Goal: Browse casually

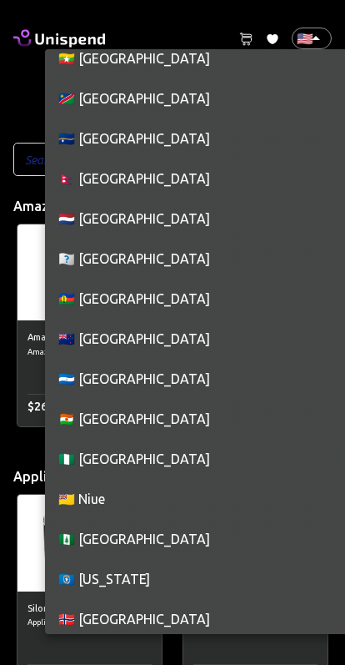
scroll to position [6019, 0]
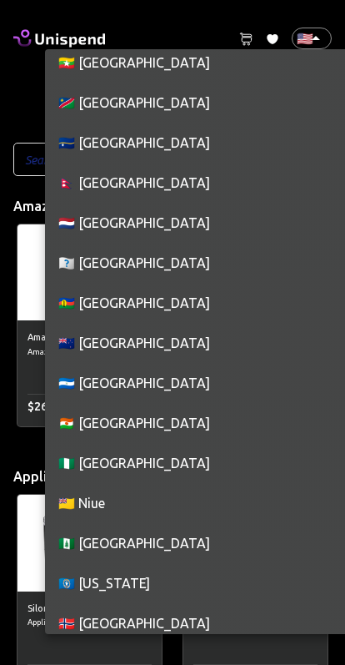
click at [158, 345] on li "🇳🇿 [GEOGRAPHIC_DATA]" at bounding box center [204, 343] width 319 height 40
type input "NZ"
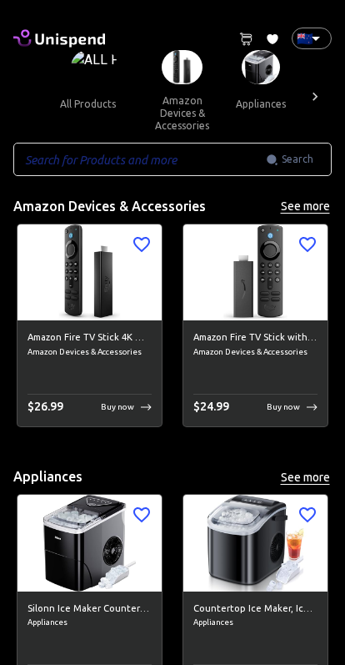
click at [325, 102] on div at bounding box center [315, 96] width 33 height 93
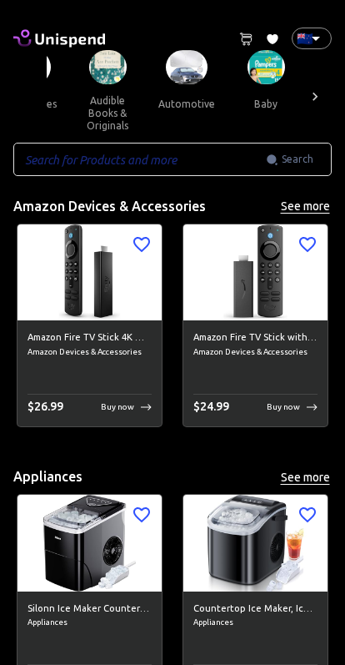
scroll to position [0, 230]
click at [173, 65] on img at bounding box center [186, 67] width 42 height 34
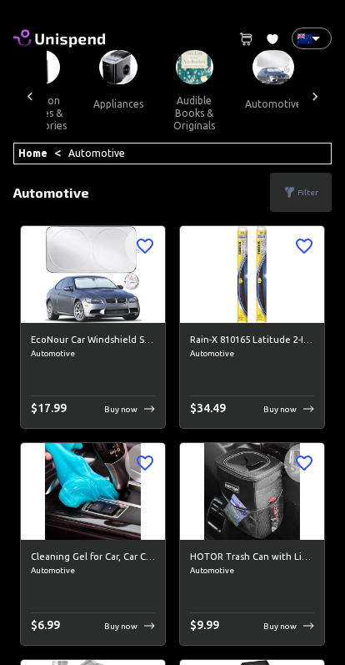
scroll to position [0, 122]
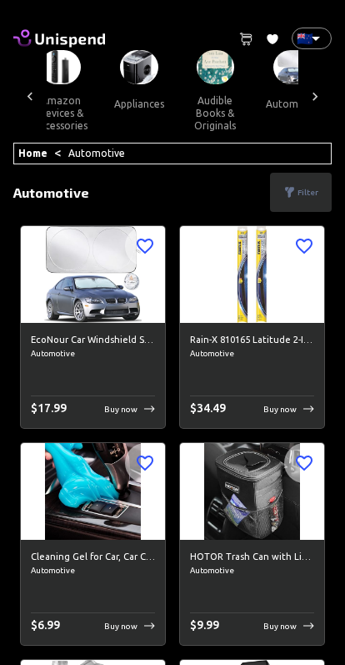
click at [120, 71] on img at bounding box center [139, 67] width 38 height 34
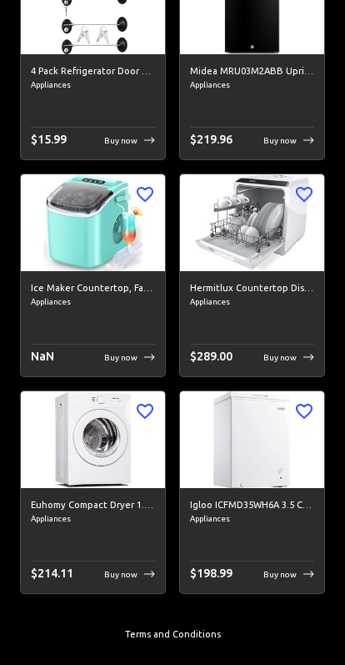
scroll to position [15925, 0]
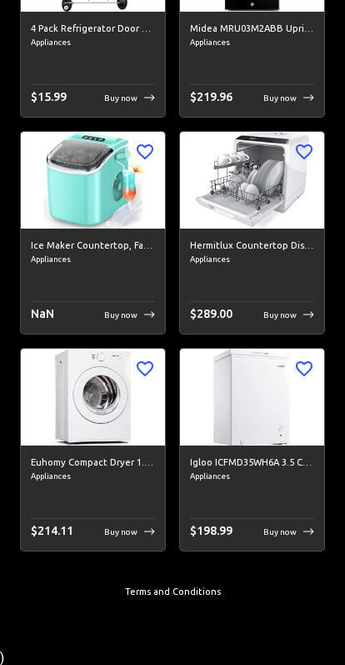
click at [134, 530] on p "Buy now" at bounding box center [120, 531] width 33 height 13
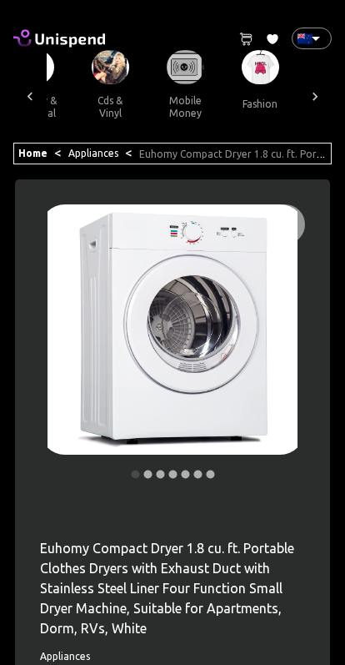
scroll to position [0, 2090]
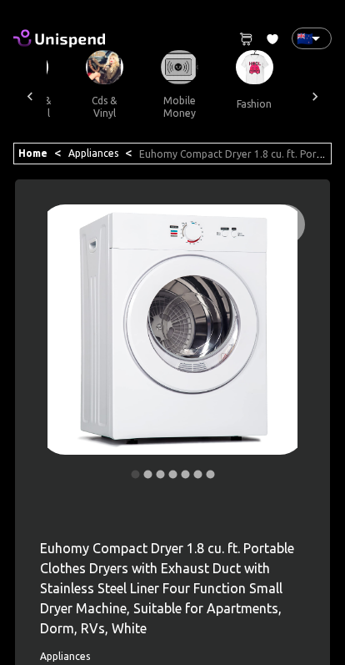
click at [142, 87] on button "mobile money" at bounding box center [179, 106] width 75 height 45
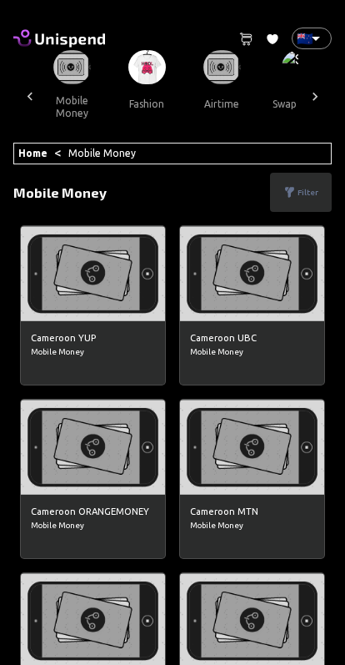
scroll to position [0, 2197]
click at [129, 69] on img at bounding box center [148, 67] width 38 height 34
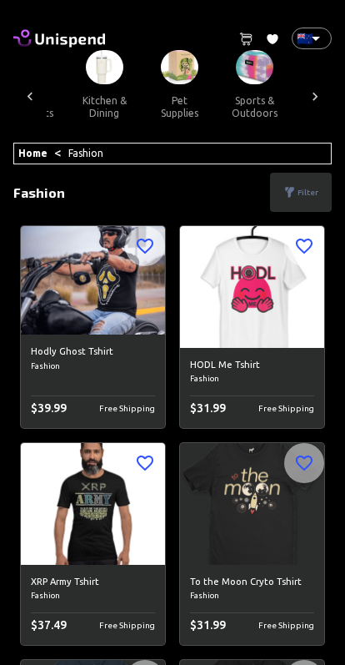
scroll to position [0, 1568]
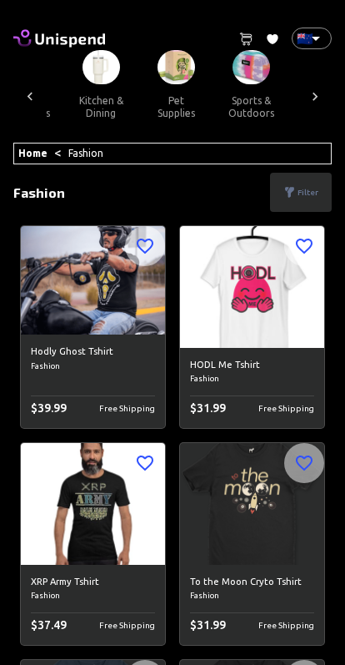
click at [233, 77] on img at bounding box center [252, 67] width 38 height 34
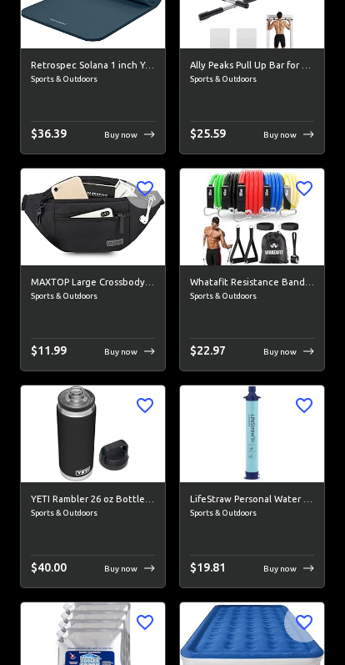
scroll to position [10503, 0]
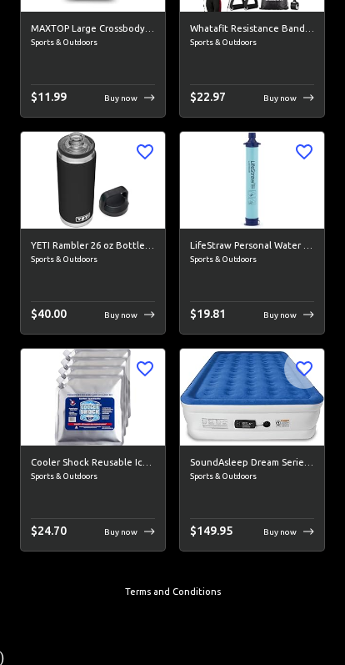
click at [164, 440] on img at bounding box center [93, 397] width 144 height 96
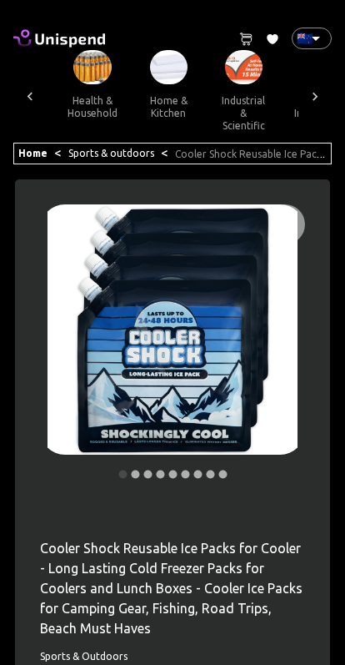
scroll to position [0, 1244]
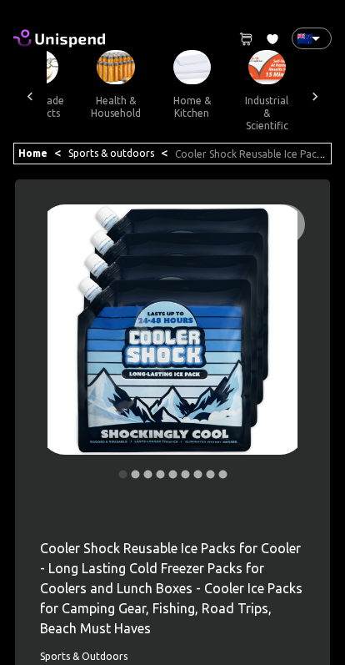
click at [173, 78] on img at bounding box center [192, 67] width 38 height 34
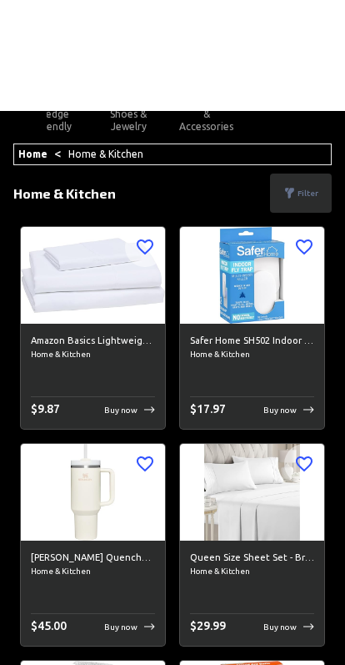
scroll to position [0, 747]
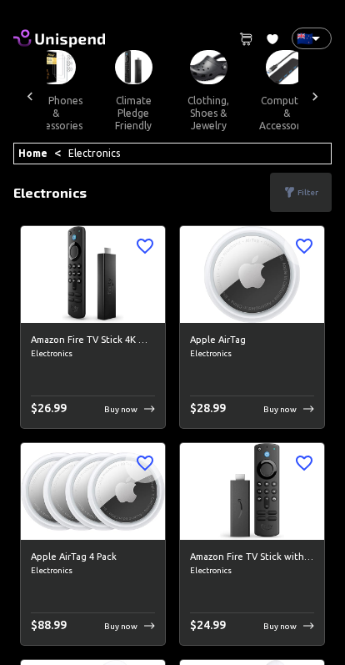
scroll to position [0, 661]
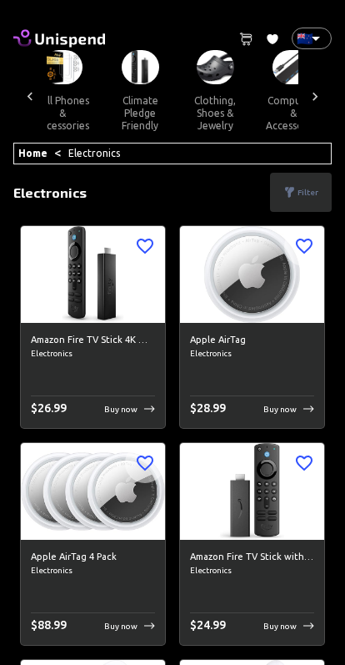
click at [199, 70] on img at bounding box center [216, 67] width 38 height 34
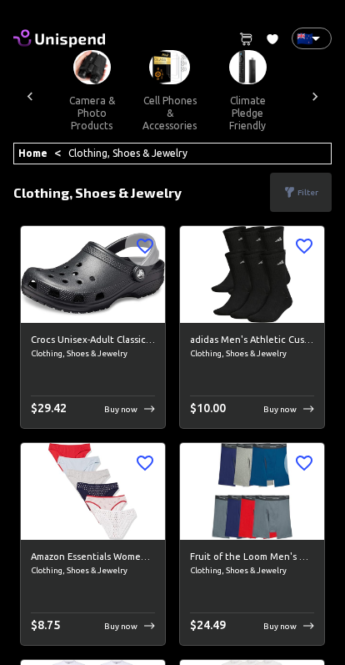
scroll to position [0, 545]
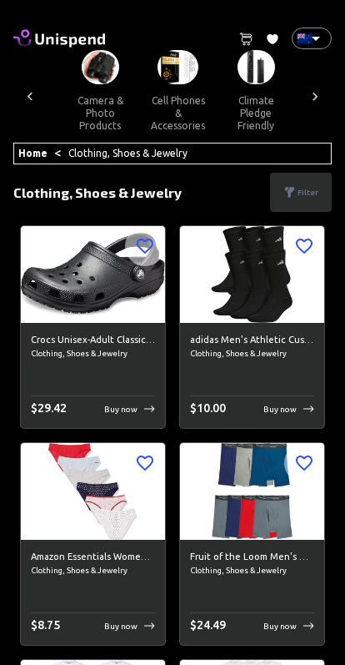
click at [158, 73] on img at bounding box center [178, 67] width 41 height 34
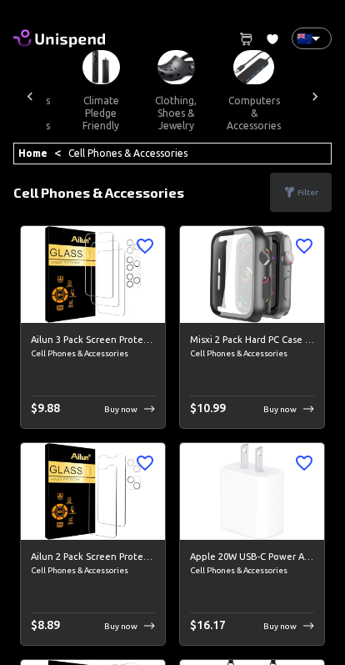
scroll to position [0, 717]
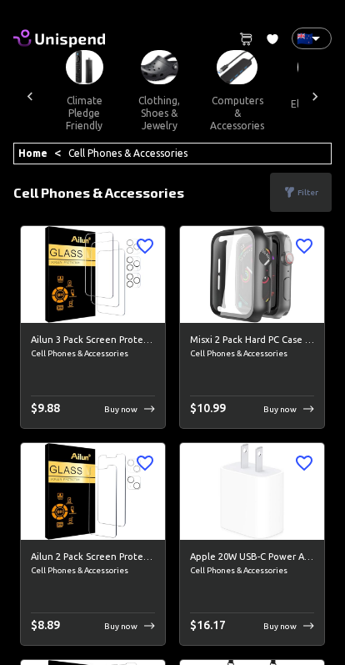
click at [221, 78] on img at bounding box center [237, 67] width 41 height 34
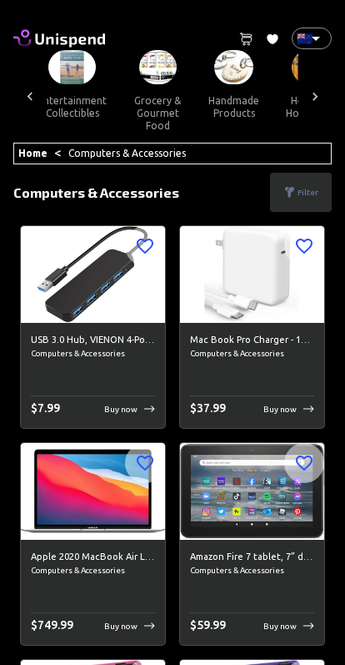
scroll to position [0, 1033]
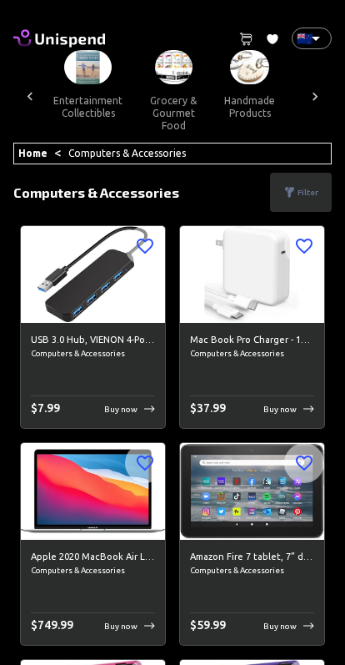
click at [155, 82] on img at bounding box center [174, 67] width 38 height 34
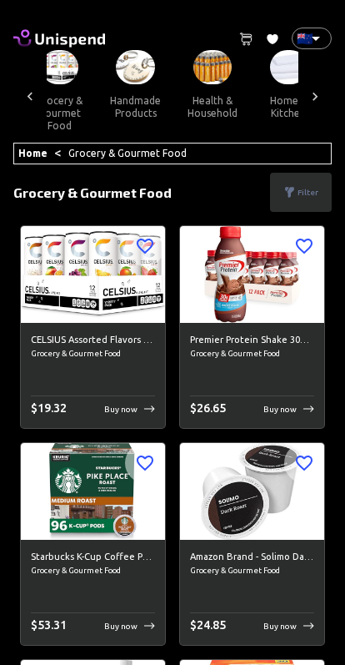
scroll to position [0, 1153]
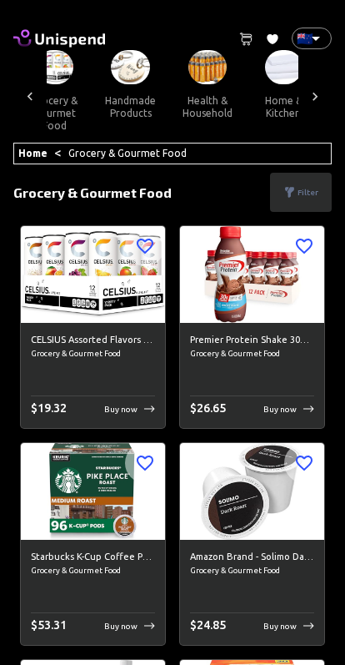
click at [111, 66] on img at bounding box center [130, 67] width 39 height 34
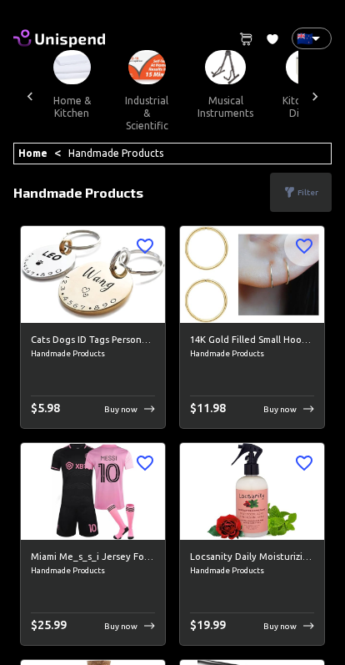
scroll to position [0, 1360]
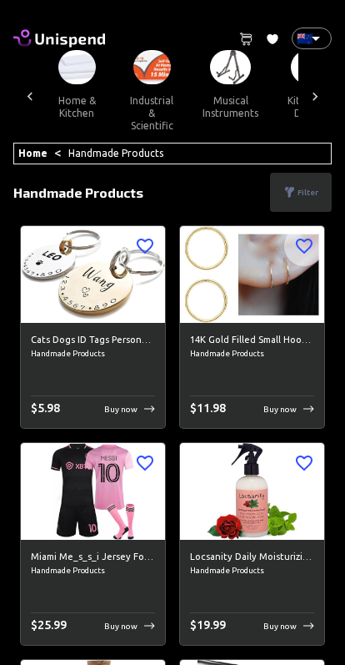
click at [133, 68] on img at bounding box center [152, 67] width 38 height 34
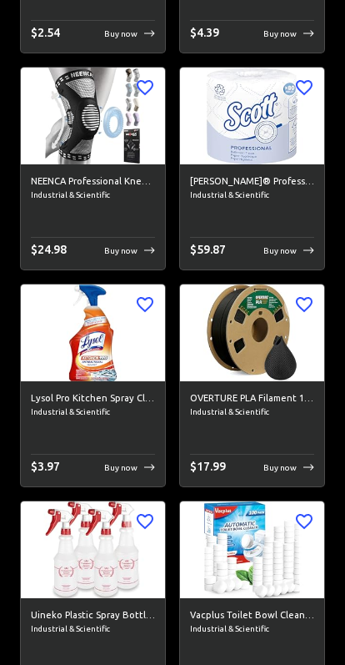
scroll to position [3405, 0]
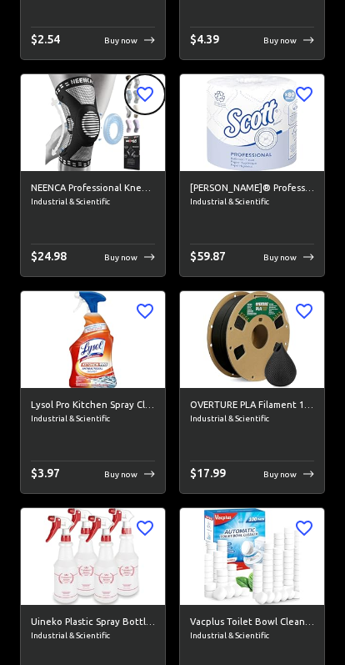
click at [138, 97] on icon "button" at bounding box center [145, 94] width 20 height 20
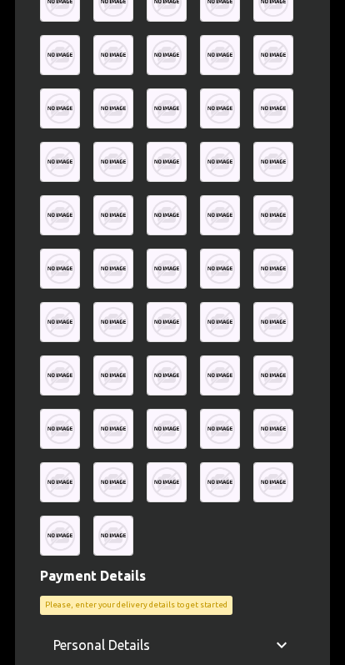
scroll to position [1174, 0]
